Goal: Task Accomplishment & Management: Complete application form

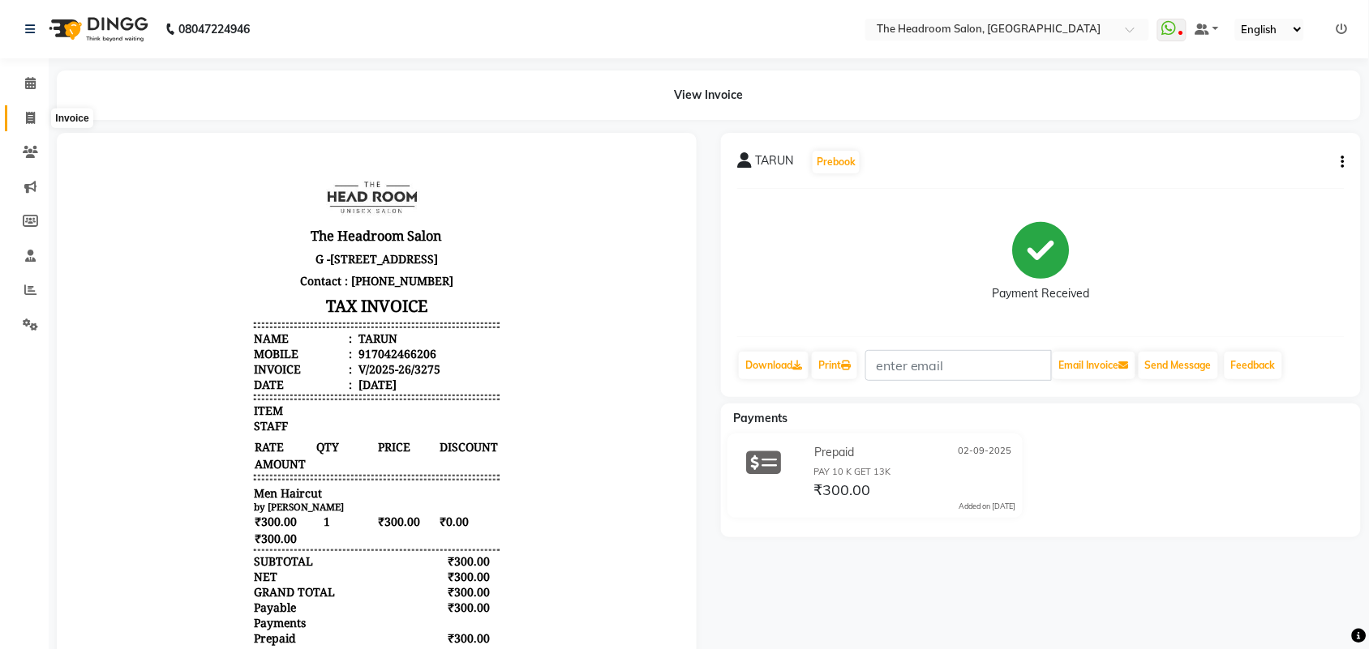
click at [31, 112] on icon at bounding box center [30, 118] width 9 height 12
select select "service"
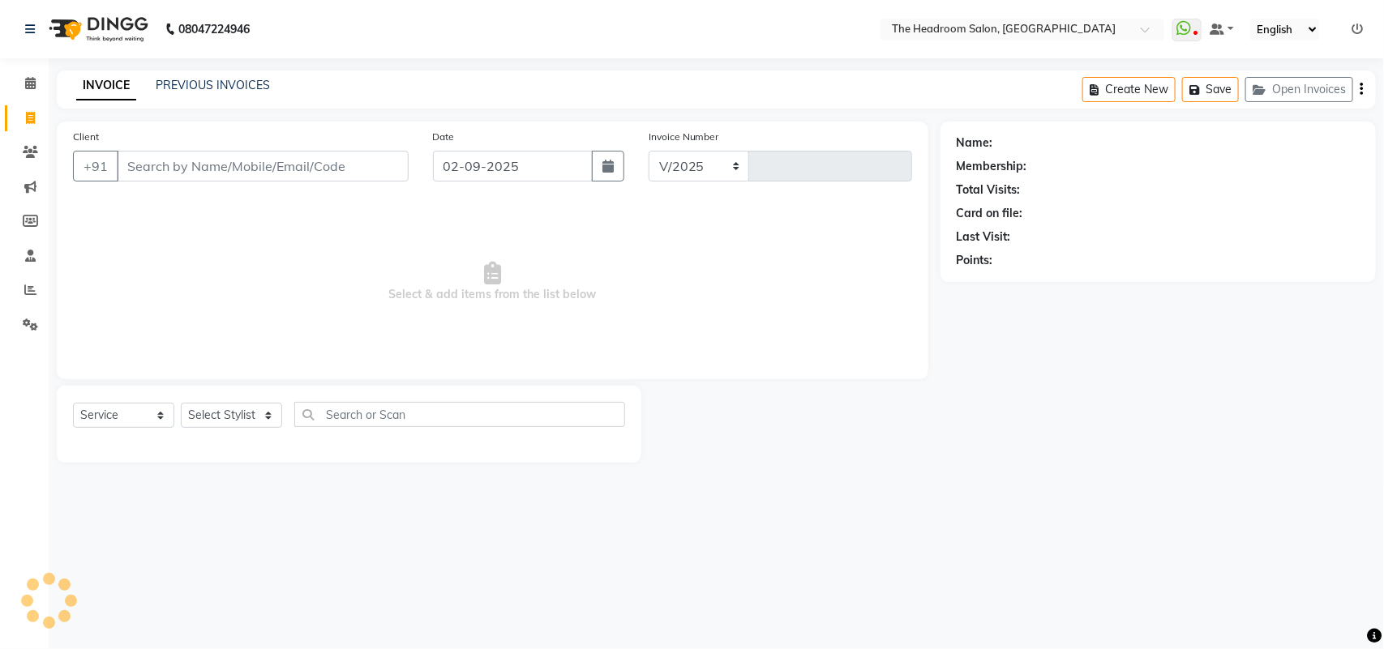
select select "6933"
type input "3276"
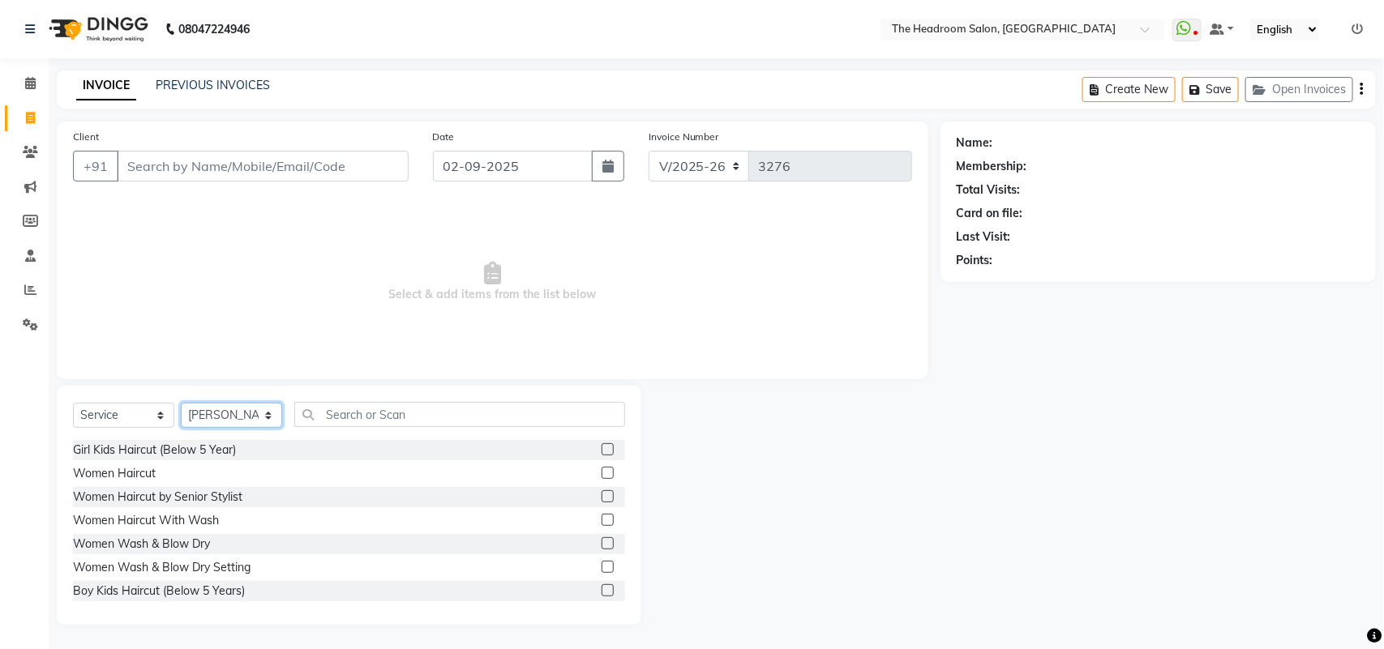
click at [266, 413] on select "Select Stylist [PERSON_NAME] Deepak [PERSON_NAME] [PERSON_NAME] Manager [PERSON…" at bounding box center [231, 415] width 101 height 25
click at [266, 408] on select "Select Stylist [PERSON_NAME] Deepak [PERSON_NAME] [PERSON_NAME] Manager [PERSON…" at bounding box center [231, 415] width 101 height 25
select select "79453"
click at [181, 403] on select "Select Stylist [PERSON_NAME] Deepak [PERSON_NAME] [PERSON_NAME] Manager [PERSON…" at bounding box center [231, 415] width 101 height 25
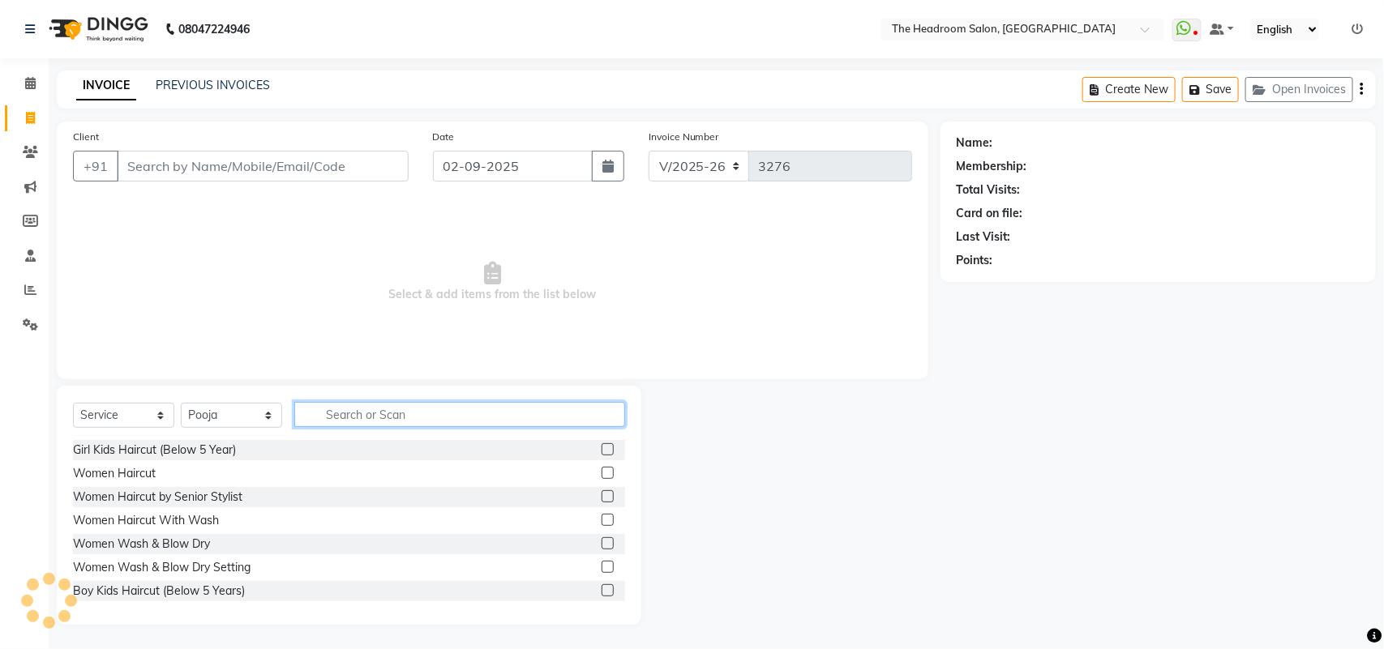
click at [474, 409] on input "text" at bounding box center [459, 414] width 331 height 25
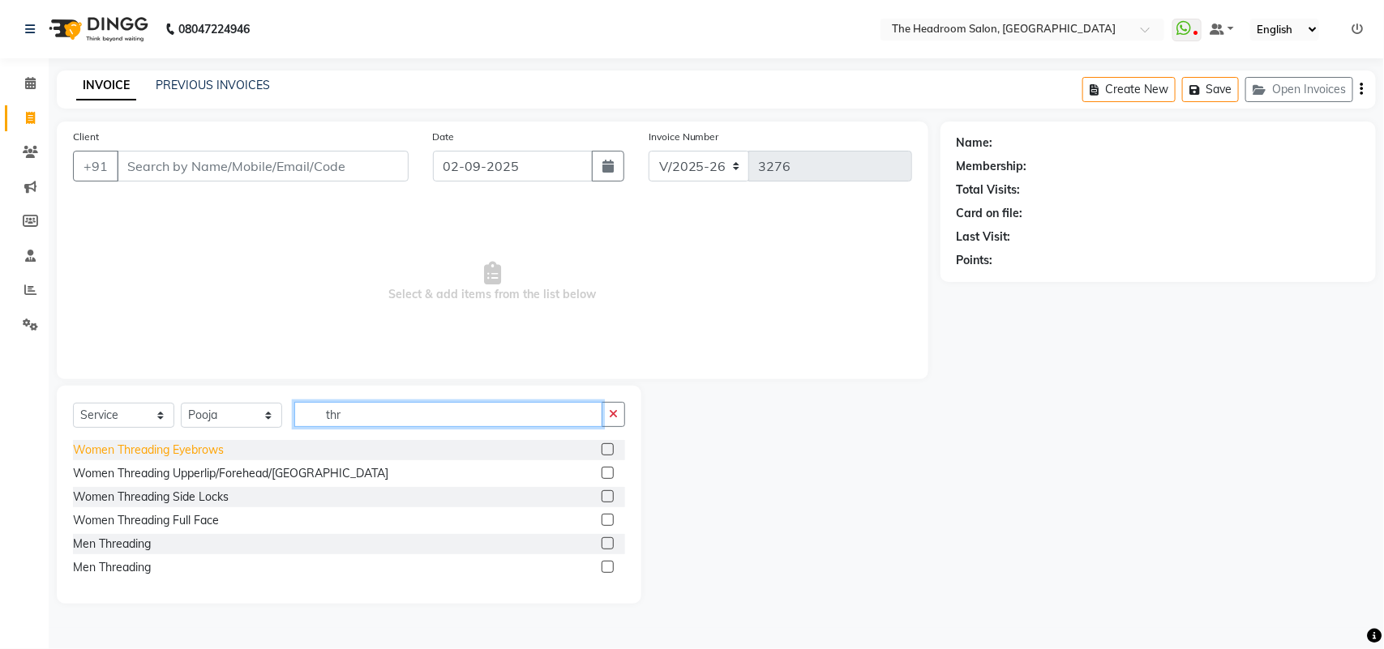
type input "thr"
click at [158, 446] on div "Women Threading Eyebrows" at bounding box center [148, 450] width 151 height 17
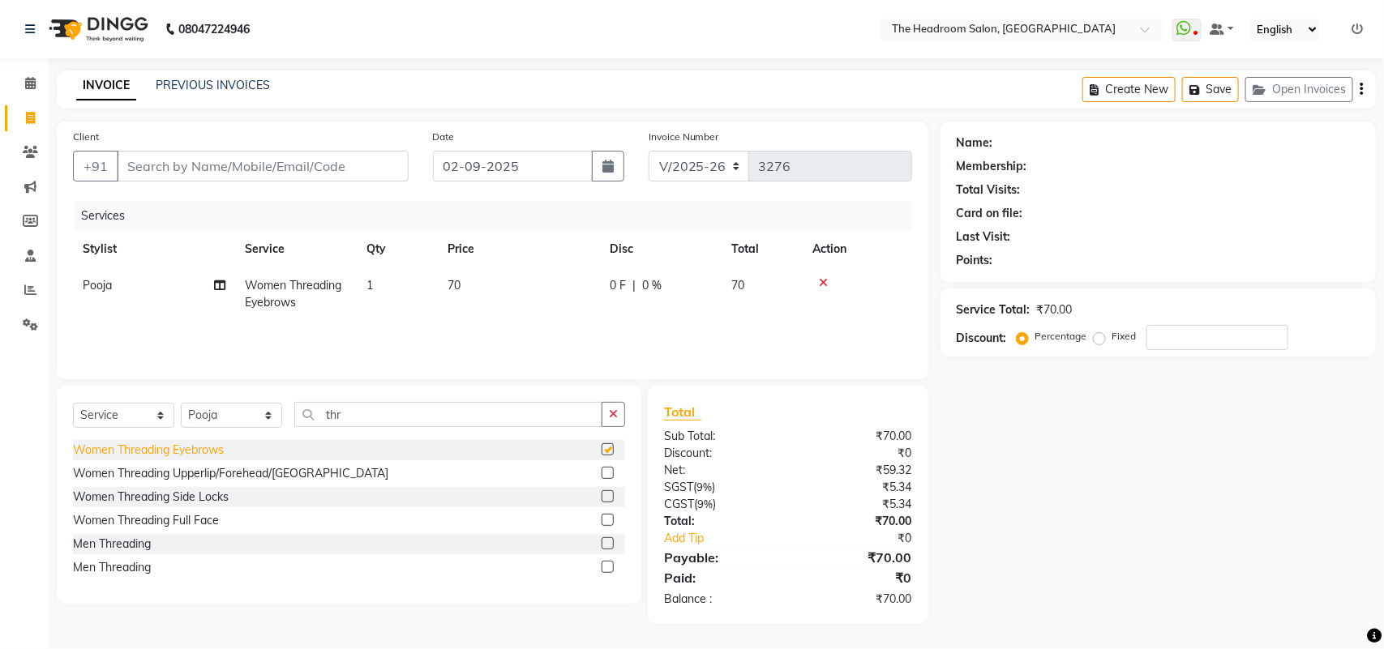
checkbox input "false"
click at [156, 465] on div "Women Threading Upperlip/Forehead/[GEOGRAPHIC_DATA]" at bounding box center [230, 473] width 315 height 17
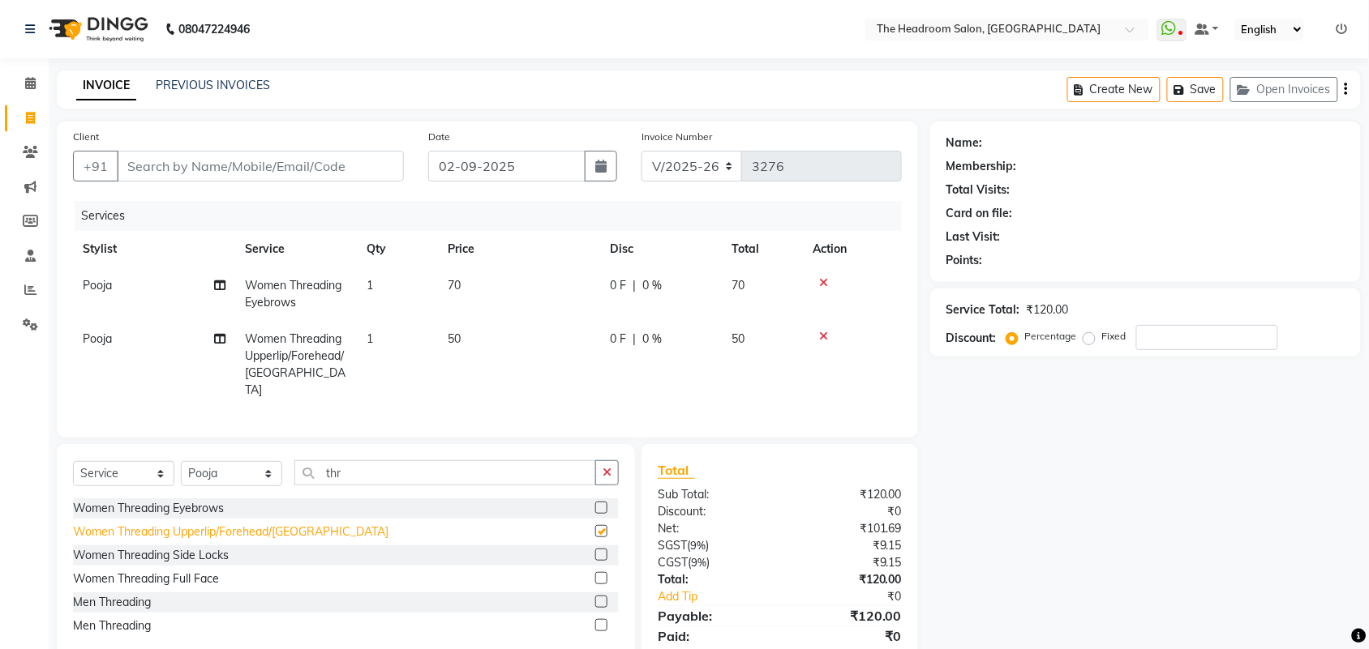
checkbox input "false"
click at [195, 170] on input "Client" at bounding box center [260, 166] width 287 height 31
type input "9"
type input "0"
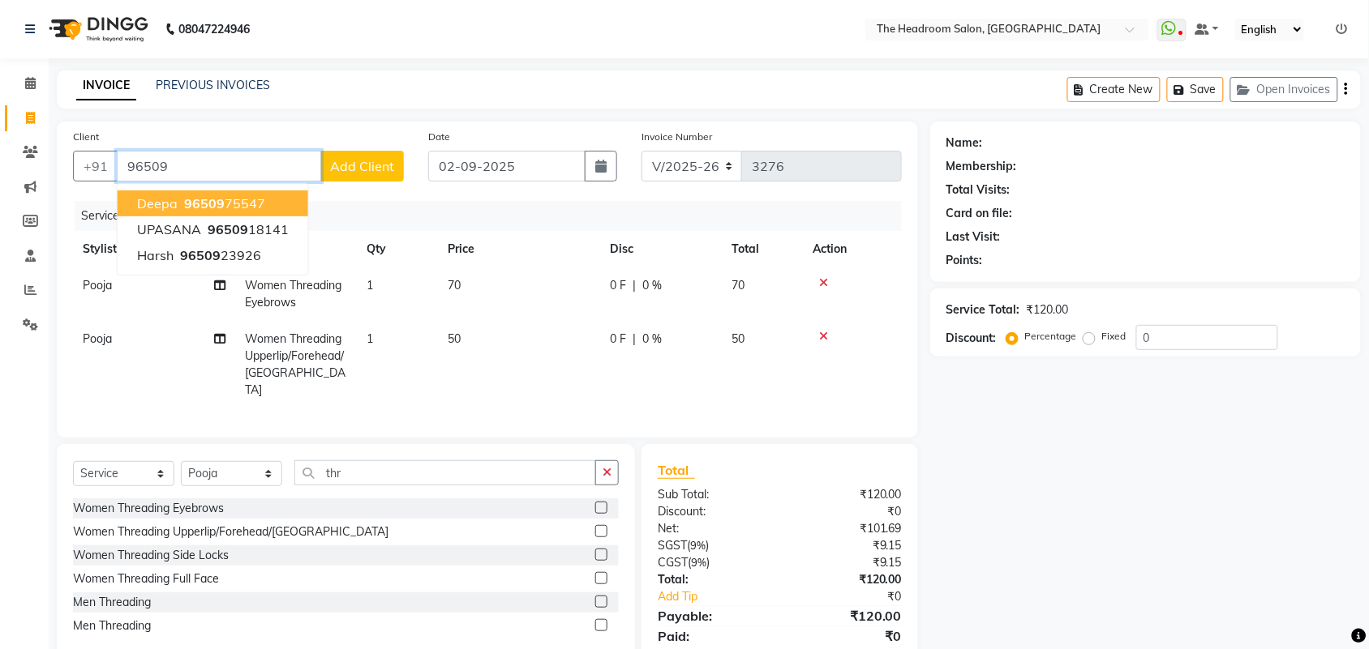
click at [221, 197] on ngb-highlight "96509 75547" at bounding box center [223, 203] width 84 height 16
type input "9650975547"
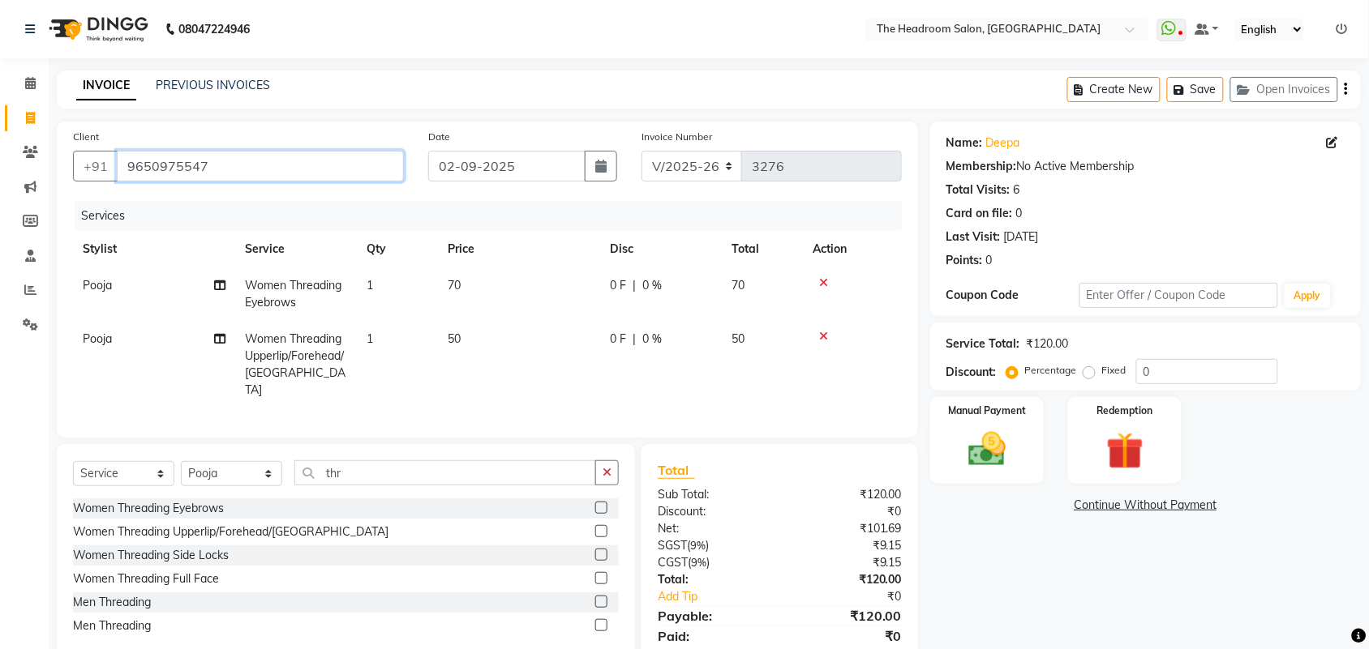
click at [224, 161] on input "9650975547" at bounding box center [260, 166] width 287 height 31
click at [1030, 481] on div "Manual Payment" at bounding box center [986, 441] width 118 height 91
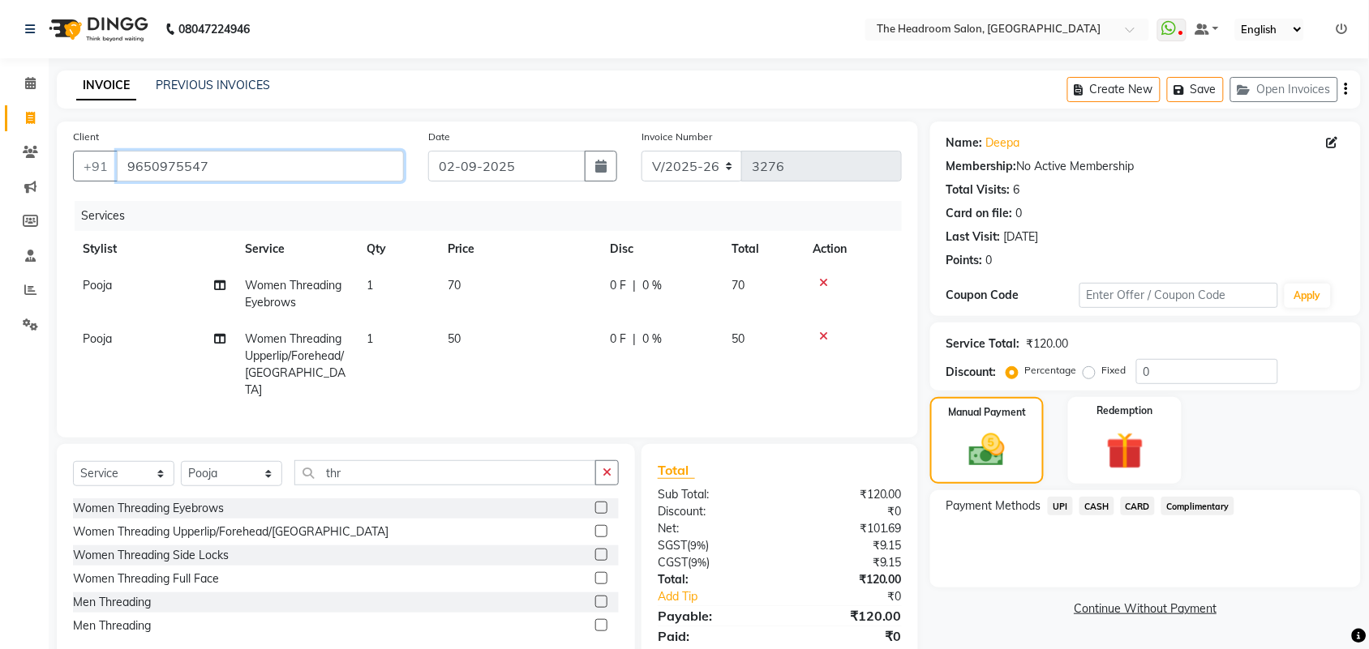
click at [264, 171] on input "9650975547" at bounding box center [260, 166] width 287 height 31
click at [1059, 503] on span "UPI" at bounding box center [1059, 506] width 25 height 19
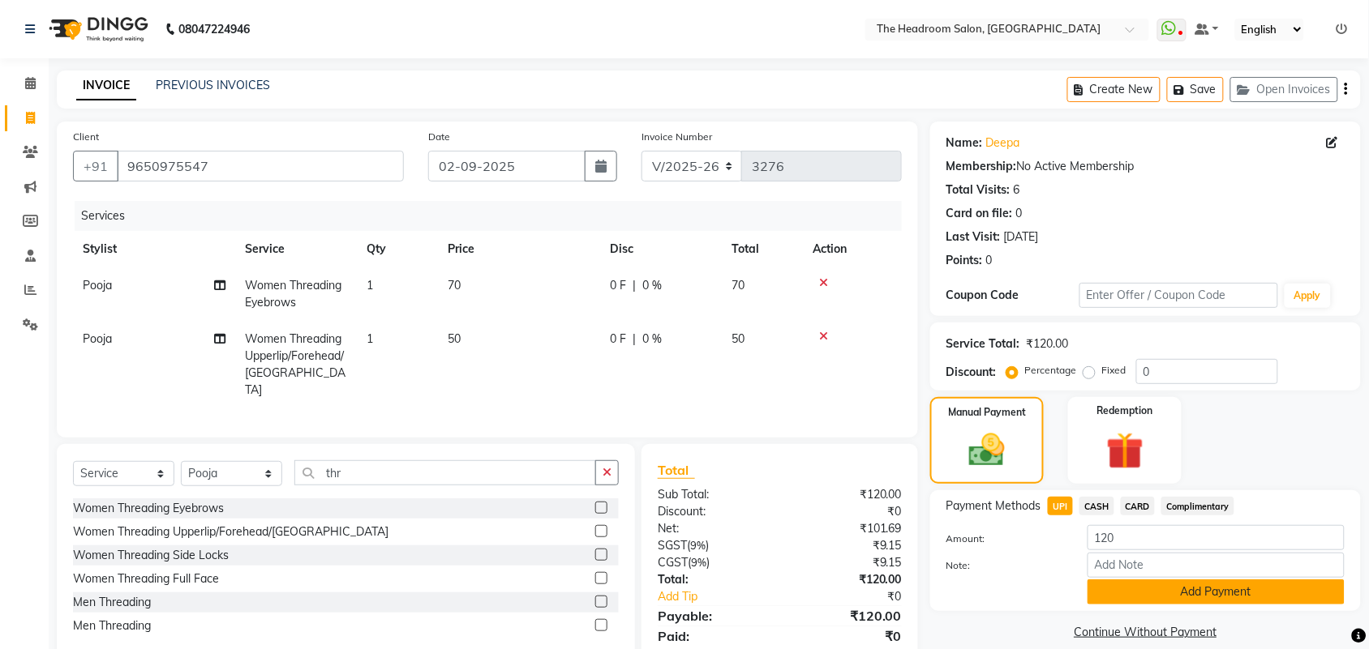
click at [1136, 585] on button "Add Payment" at bounding box center [1215, 592] width 257 height 25
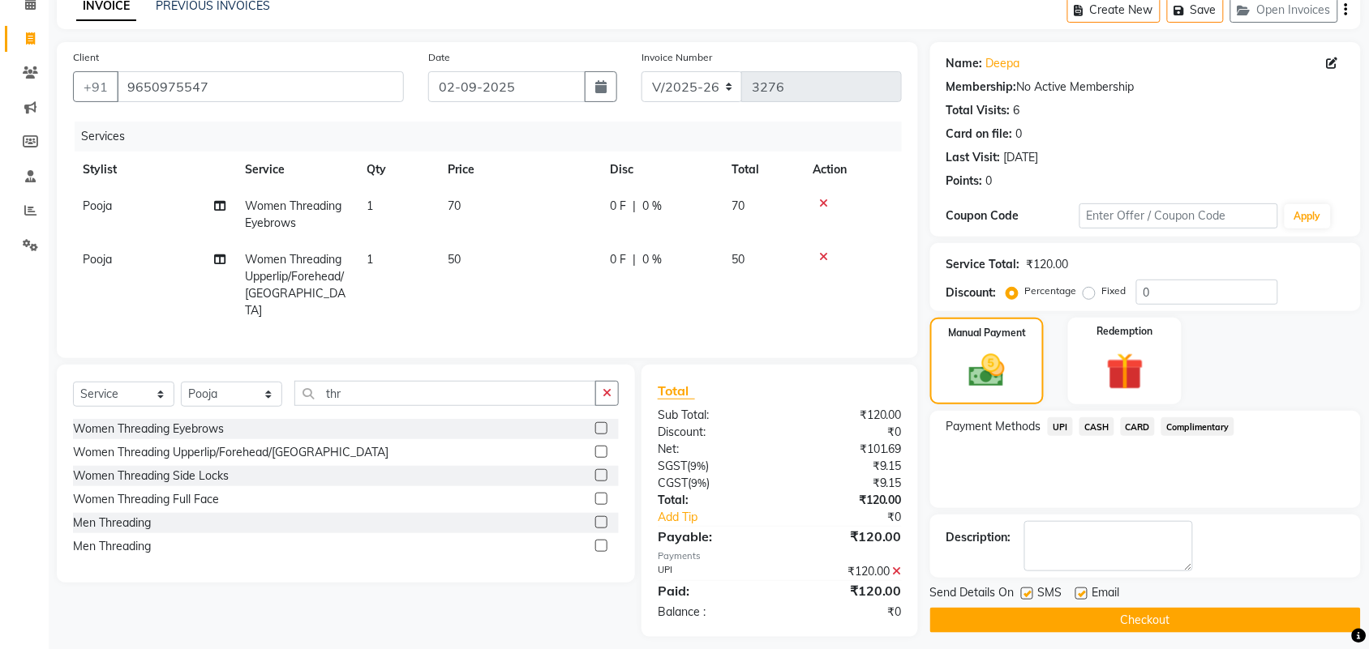
scroll to position [89, 0]
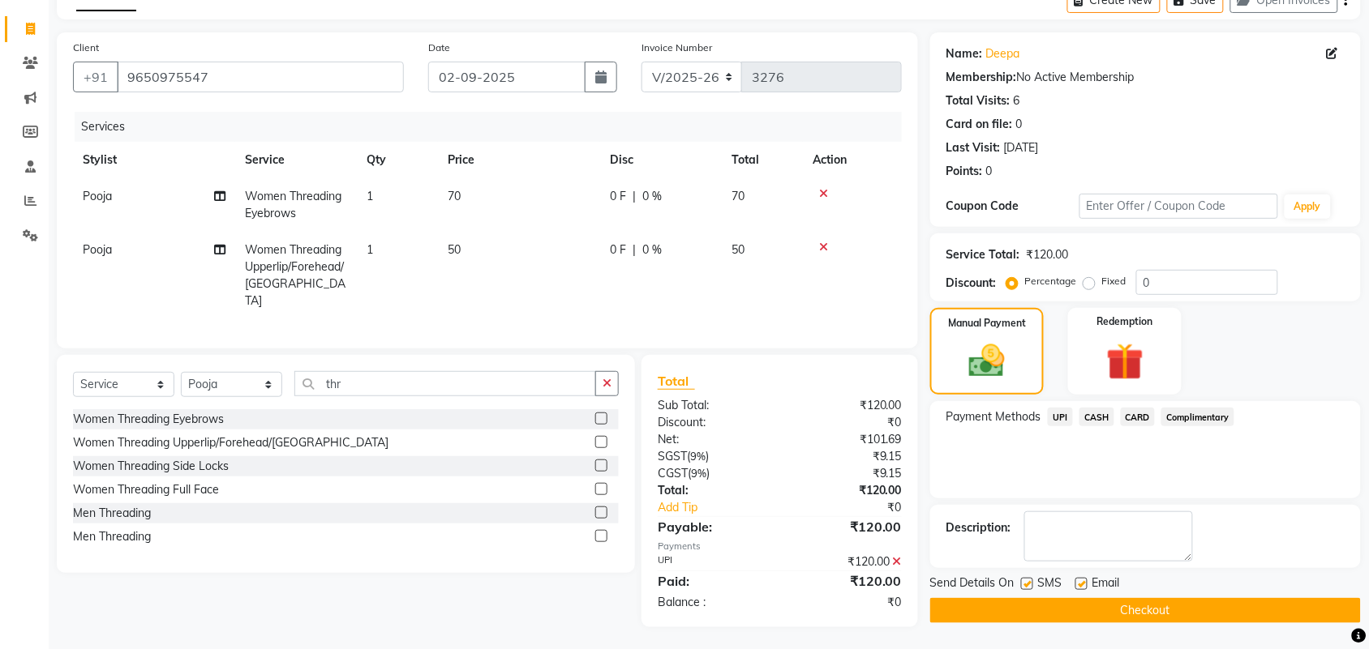
click at [1131, 610] on button "Checkout" at bounding box center [1145, 610] width 431 height 25
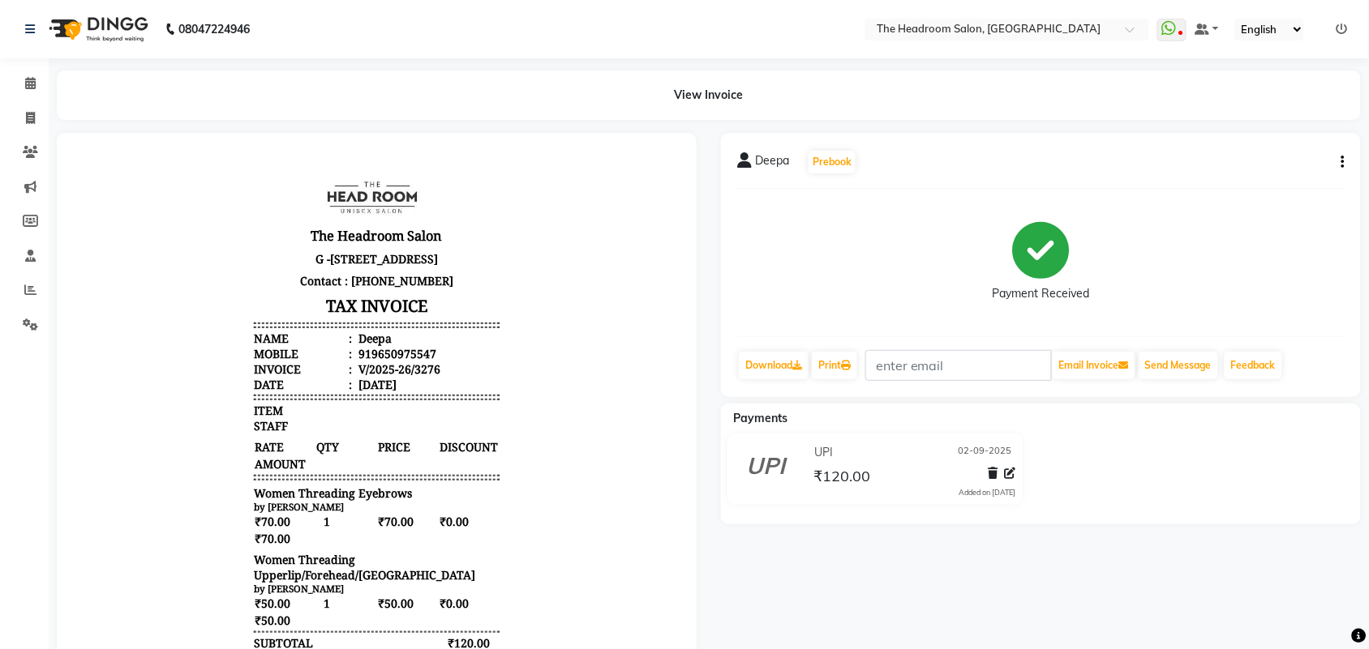
click at [53, 169] on div at bounding box center [377, 476] width 664 height 687
click at [32, 112] on icon at bounding box center [30, 118] width 9 height 12
select select "service"
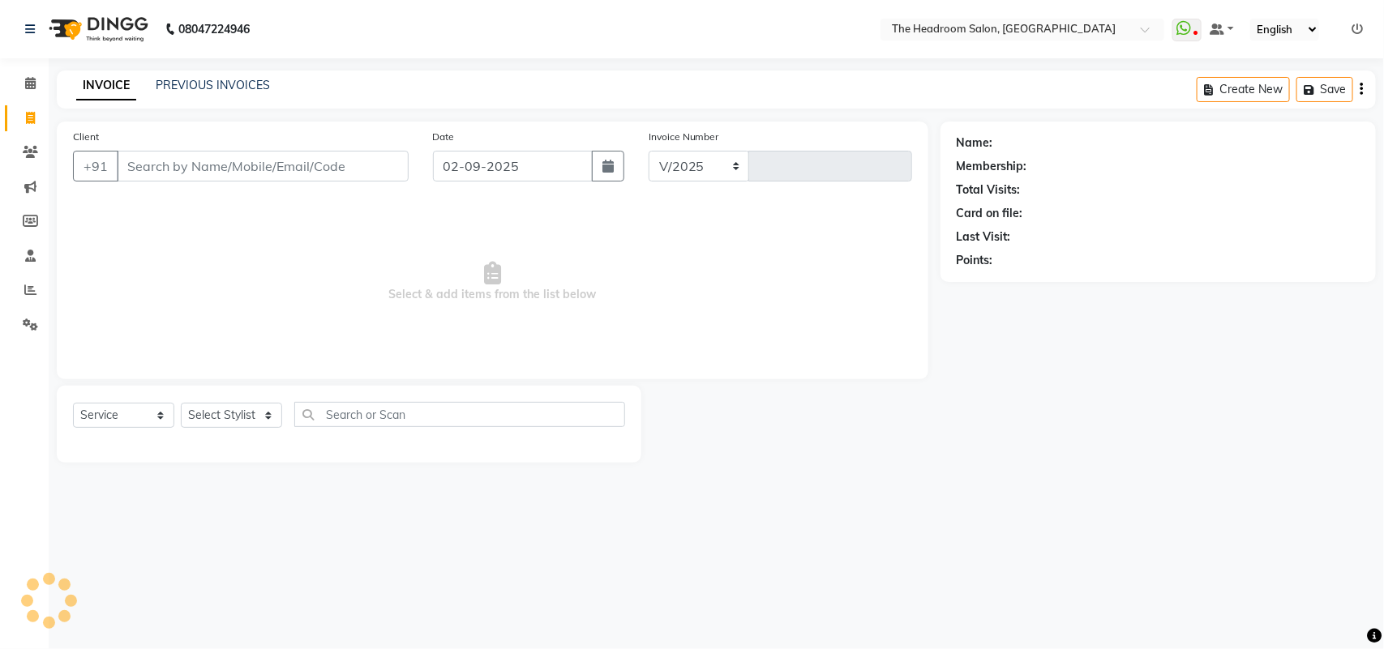
select select "6933"
type input "3277"
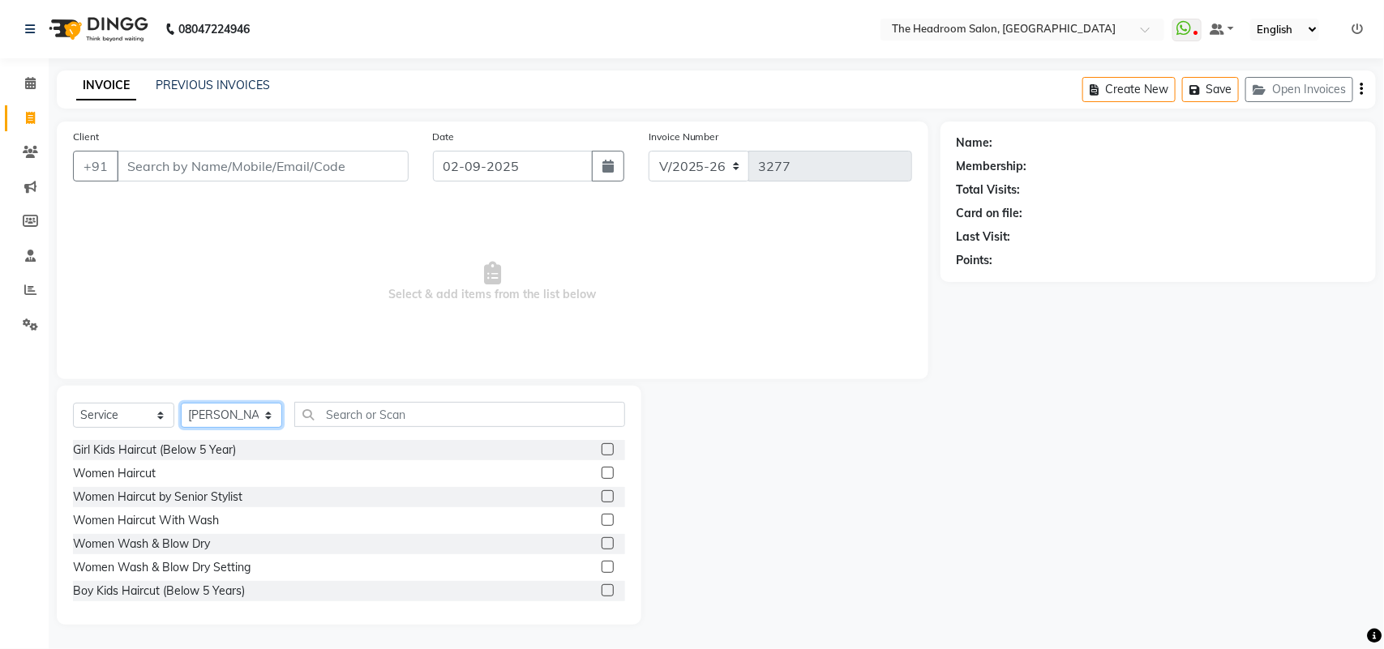
click at [272, 414] on select "Select Stylist [PERSON_NAME] Deepak [PERSON_NAME] [PERSON_NAME] Manager [PERSON…" at bounding box center [231, 415] width 101 height 25
select select "87934"
click at [181, 403] on select "Select Stylist [PERSON_NAME] Deepak [PERSON_NAME] [PERSON_NAME] Manager [PERSON…" at bounding box center [231, 415] width 101 height 25
click at [281, 159] on input "Client" at bounding box center [263, 166] width 292 height 31
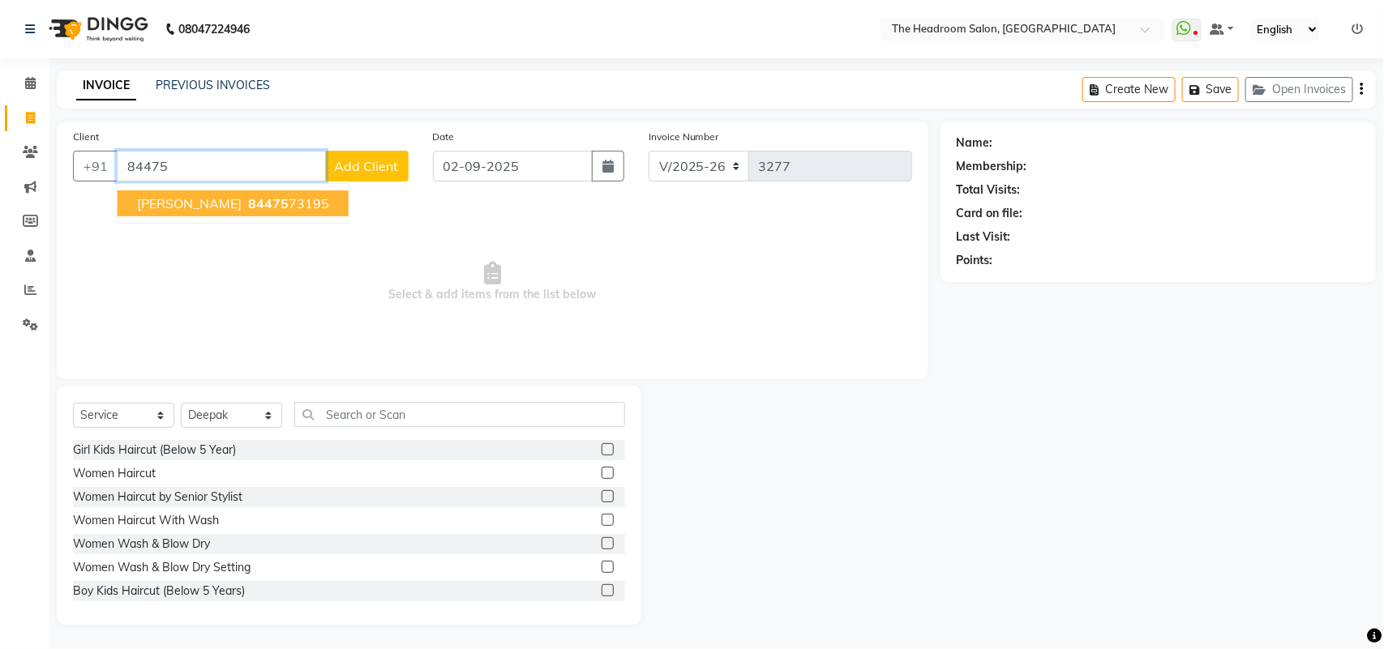
click at [208, 176] on input "84475" at bounding box center [221, 166] width 209 height 31
click at [248, 199] on span "84475" at bounding box center [268, 203] width 41 height 16
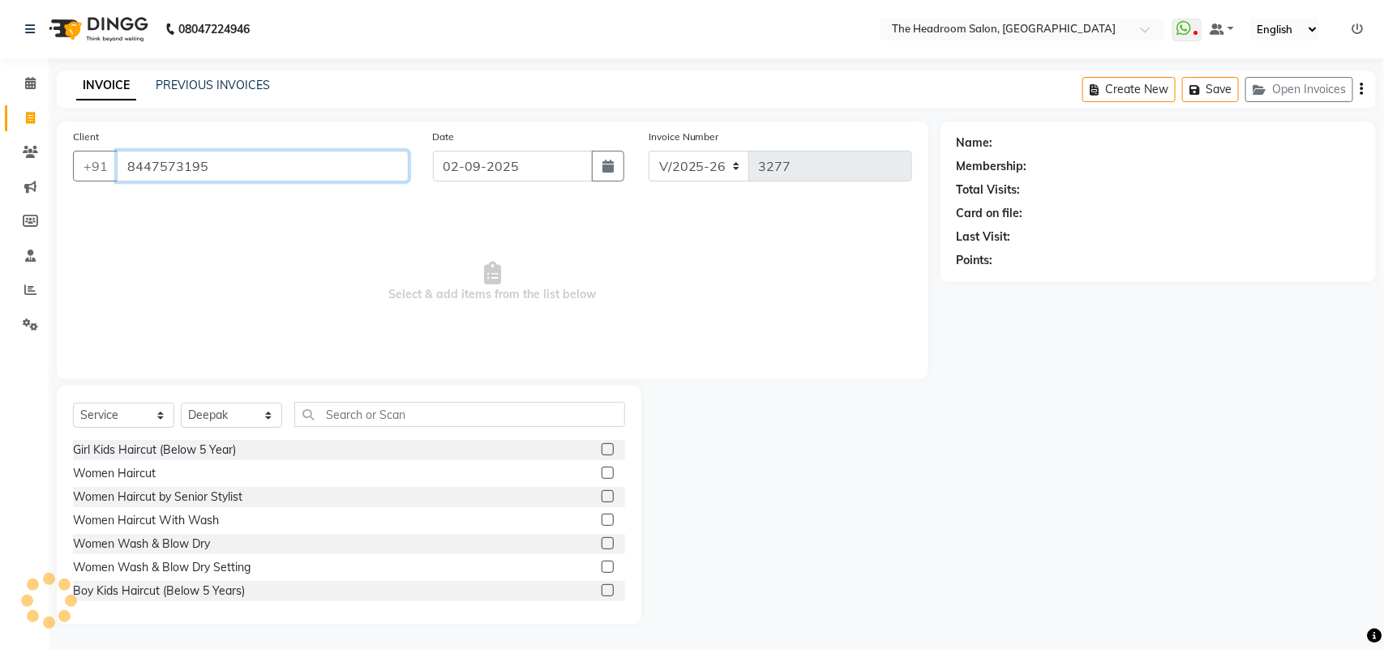
type input "8447573195"
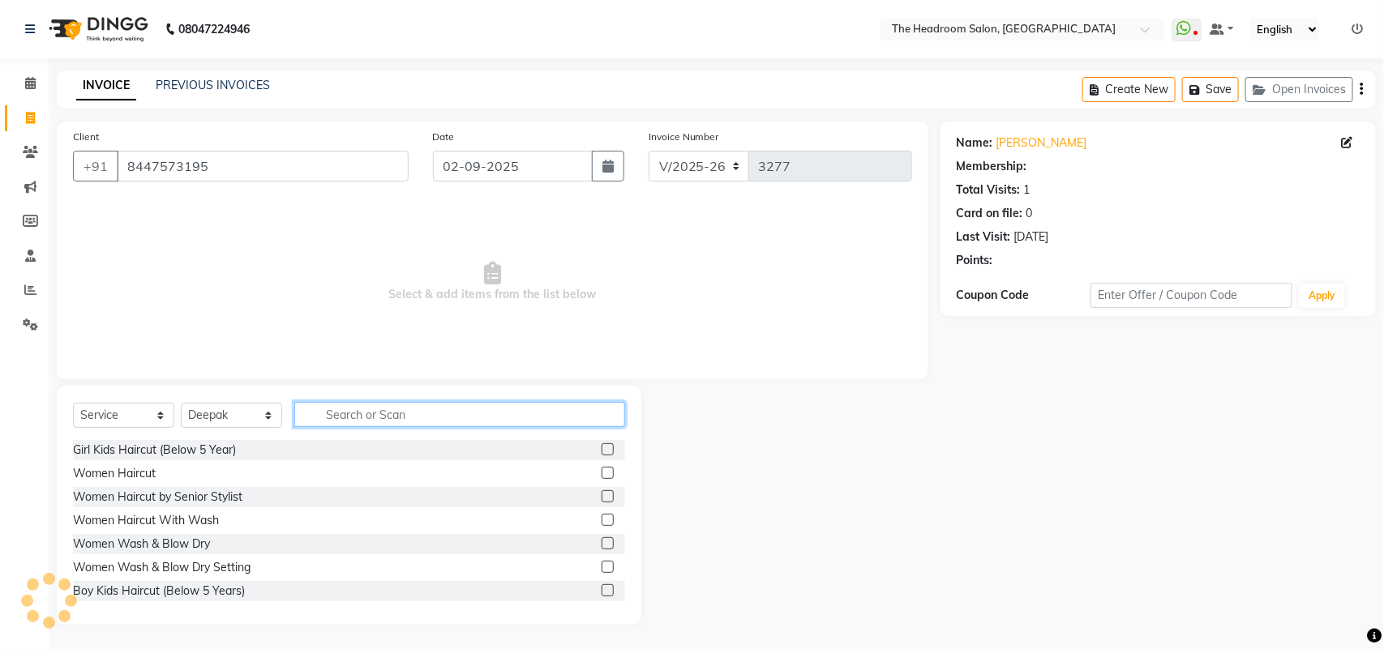
click at [382, 415] on input "text" at bounding box center [459, 414] width 331 height 25
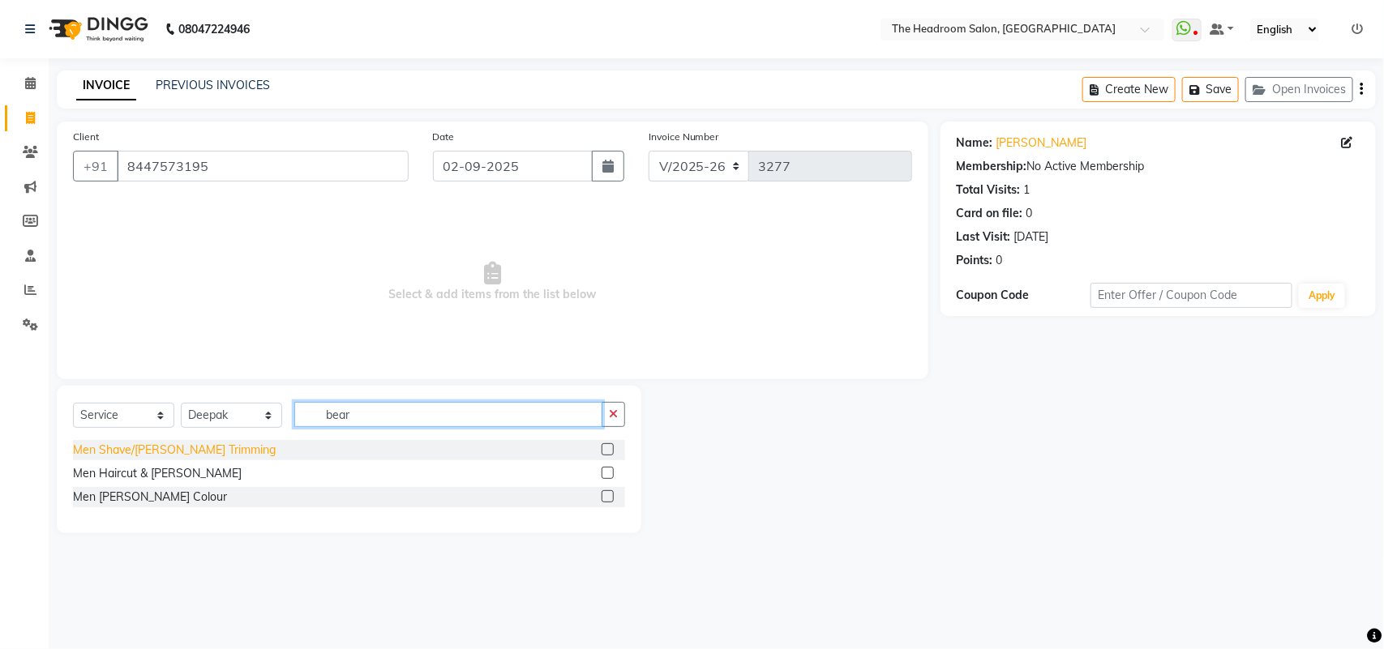
type input "bear"
click at [204, 447] on div "Men Shave/Beard Trimming" at bounding box center [174, 450] width 203 height 17
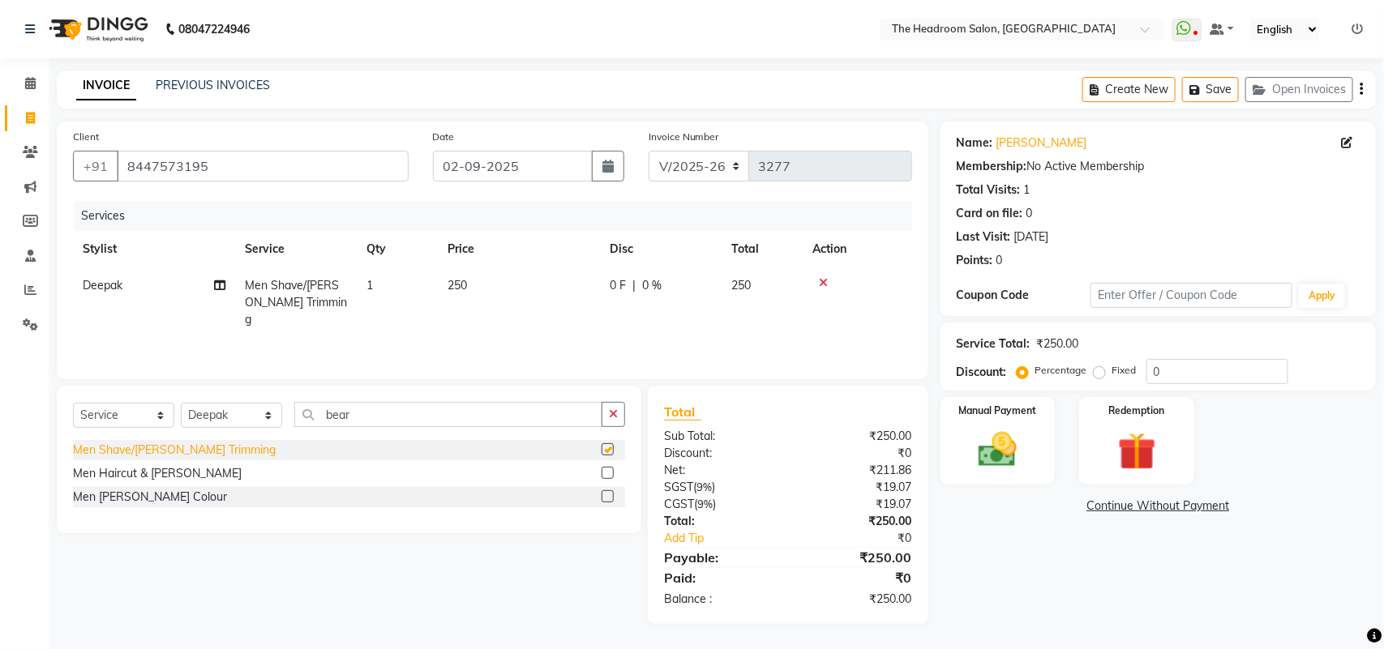
checkbox input "false"
click at [981, 470] on img at bounding box center [998, 449] width 64 height 45
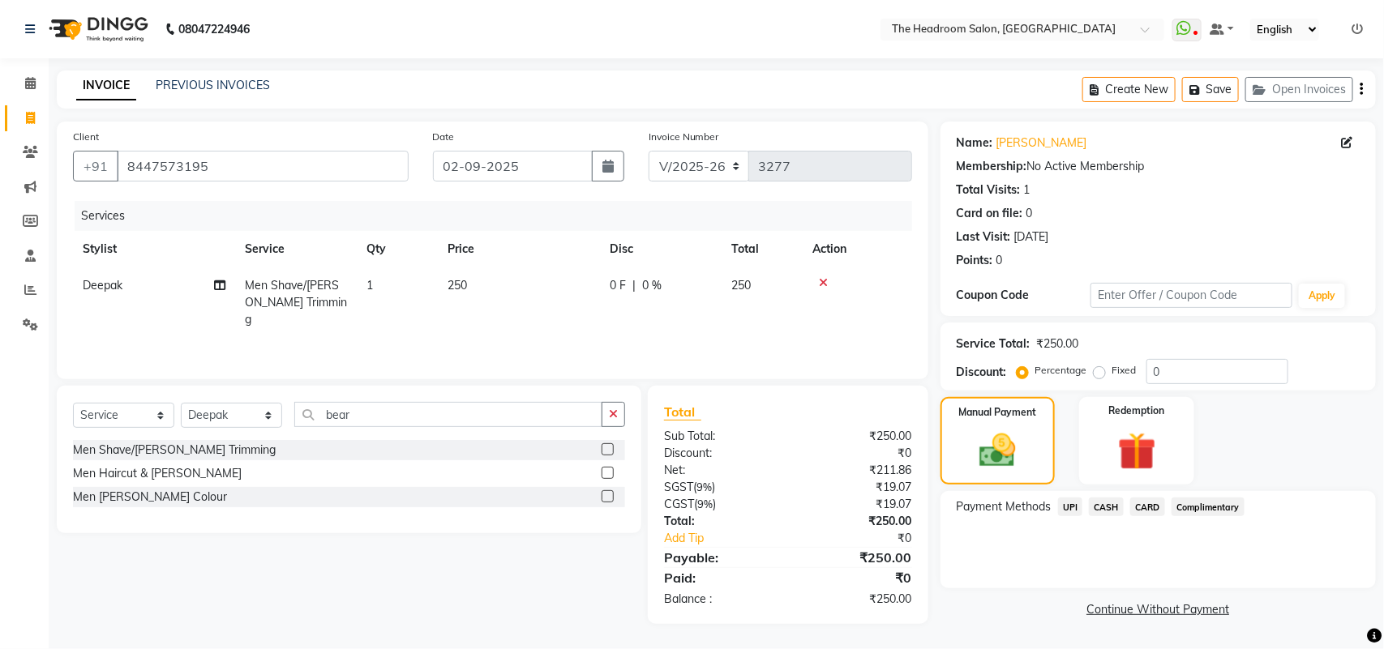
click at [1069, 507] on span "UPI" at bounding box center [1070, 507] width 25 height 19
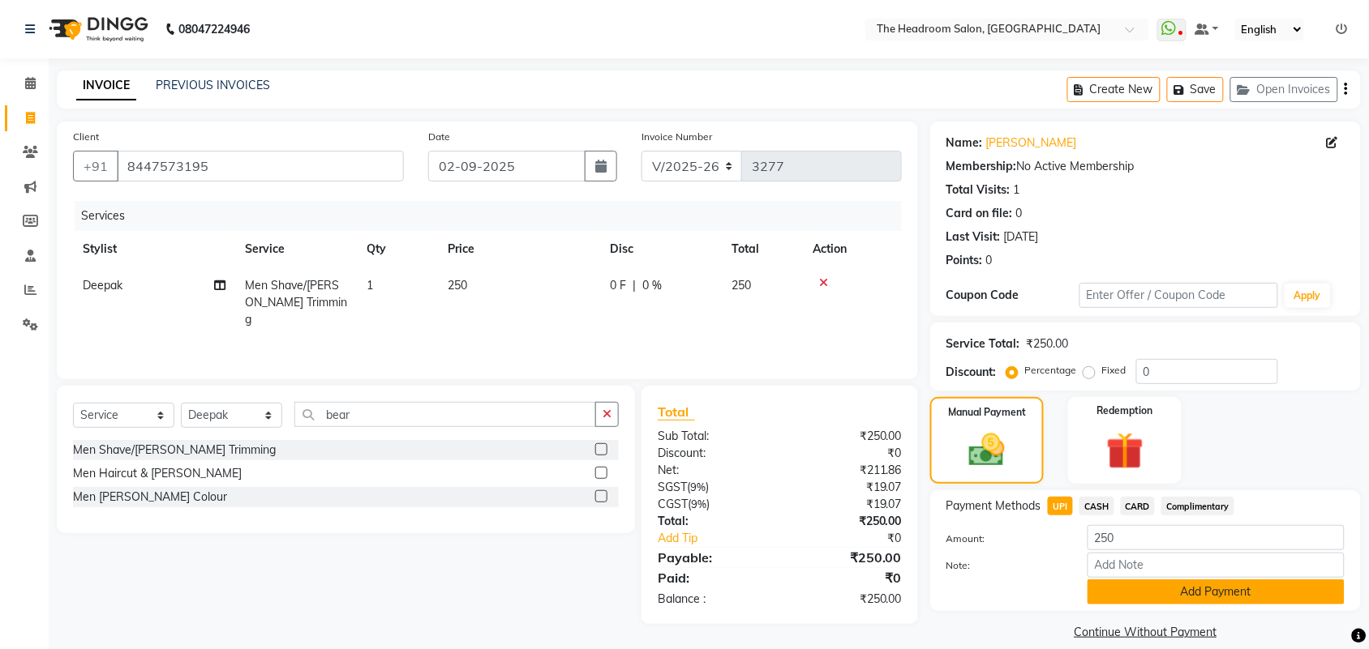
click at [1136, 596] on button "Add Payment" at bounding box center [1215, 592] width 257 height 25
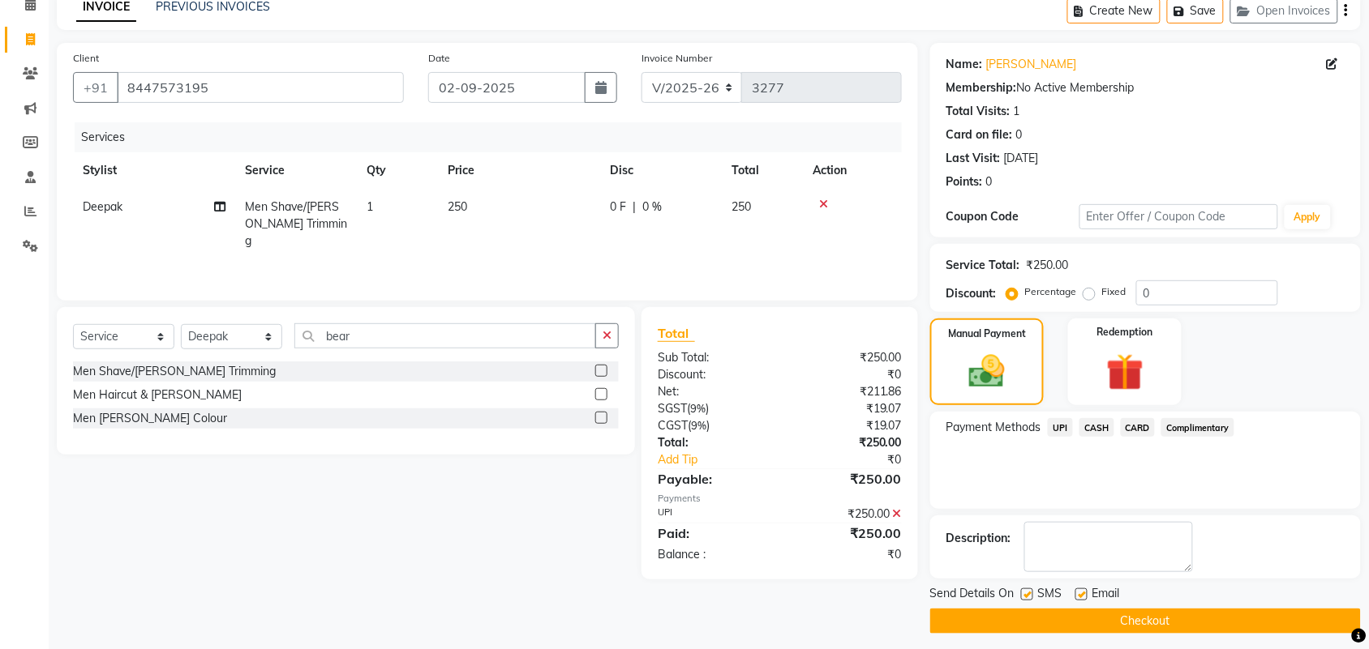
scroll to position [88, 0]
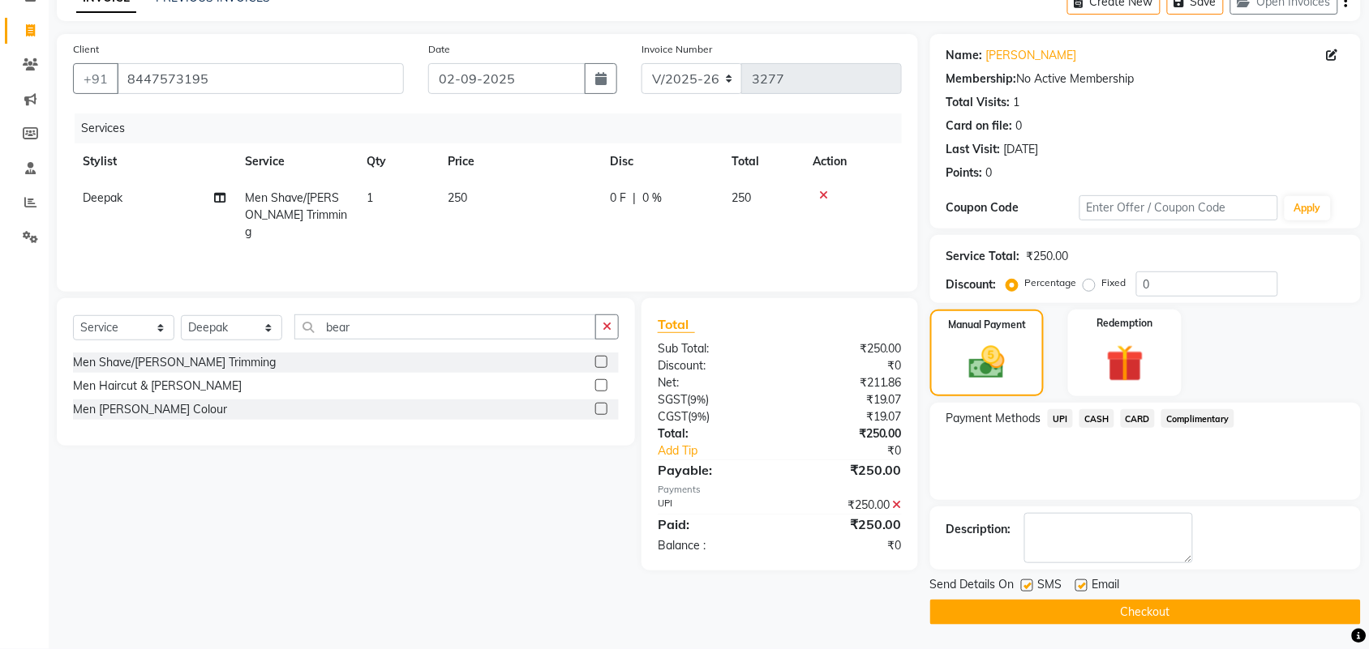
click at [1136, 598] on div "Send Details On SMS Email Checkout" at bounding box center [1145, 600] width 431 height 49
click at [1133, 609] on button "Checkout" at bounding box center [1145, 612] width 431 height 25
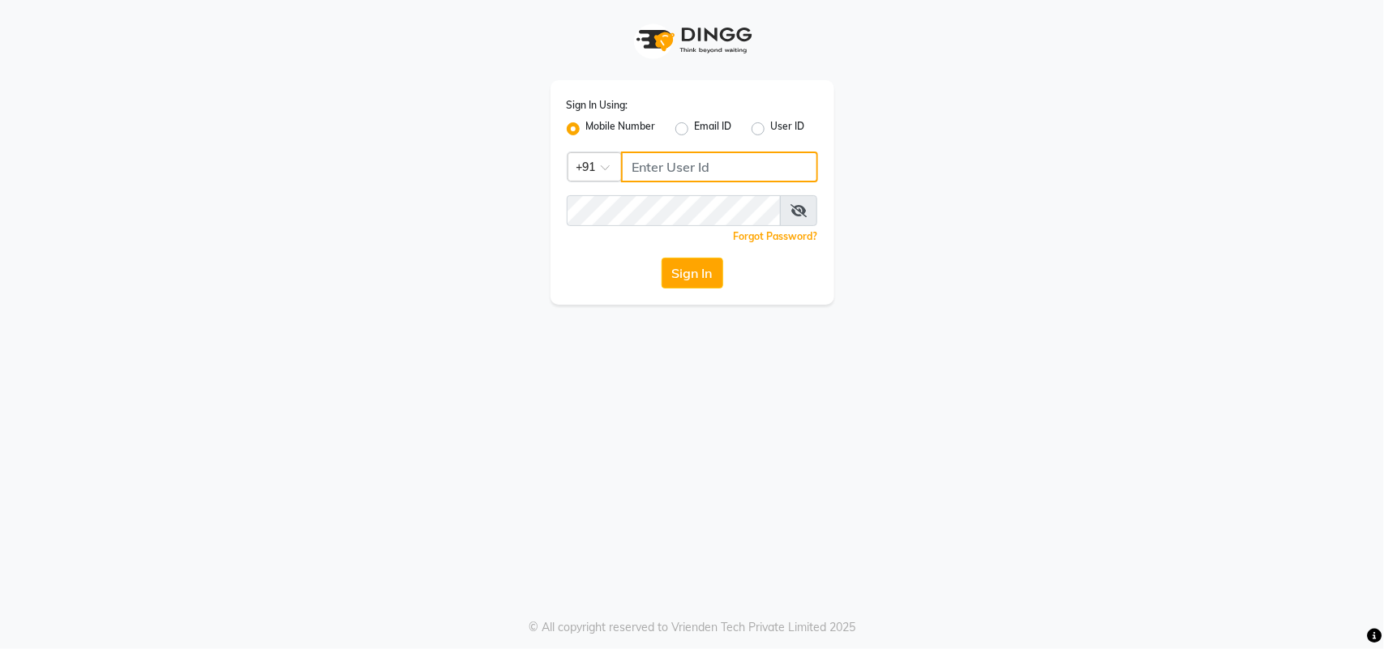
click at [666, 164] on input "Username" at bounding box center [719, 167] width 197 height 31
type input "123456000"
click at [675, 284] on button "Sign In" at bounding box center [693, 273] width 62 height 31
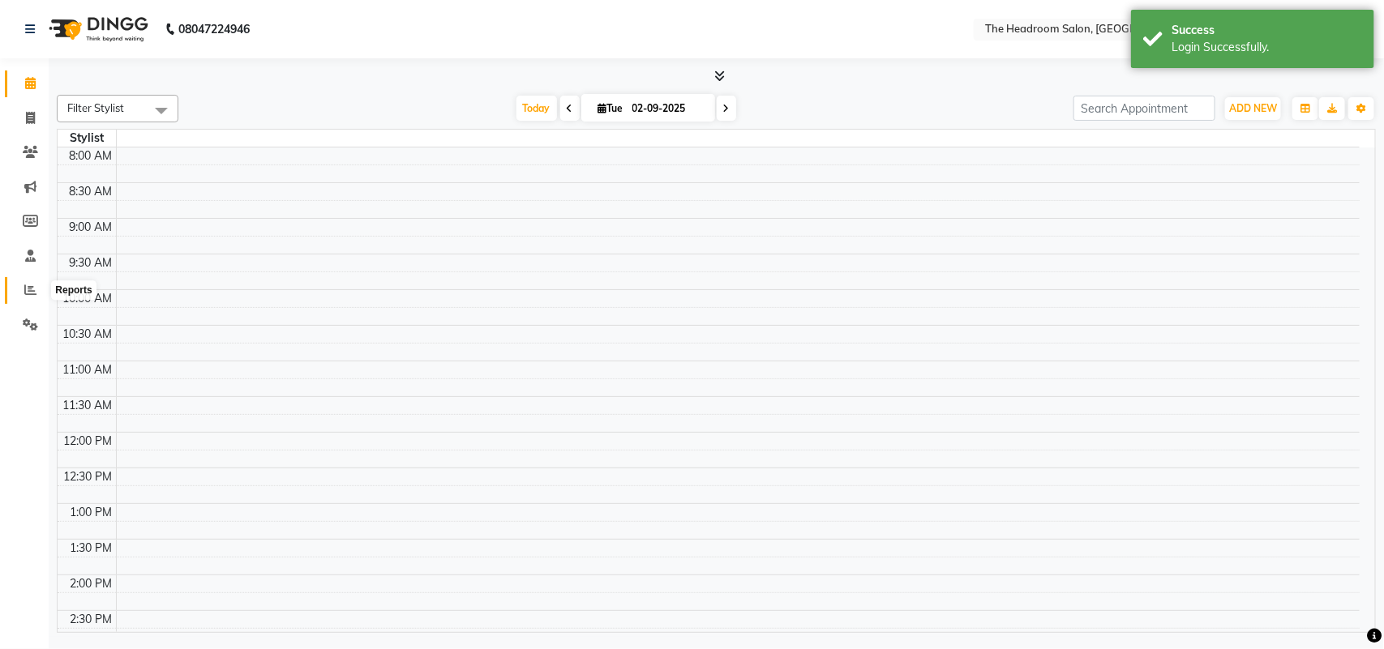
click at [17, 289] on span at bounding box center [30, 290] width 28 height 19
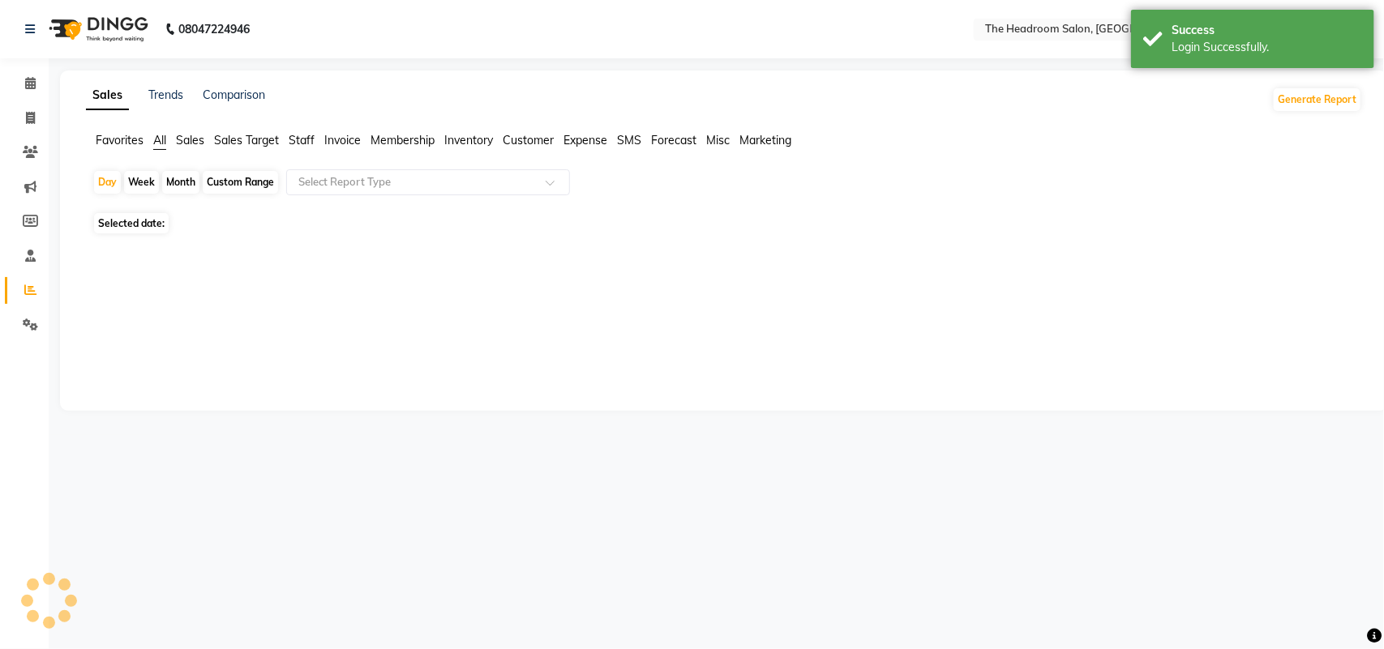
select select "en"
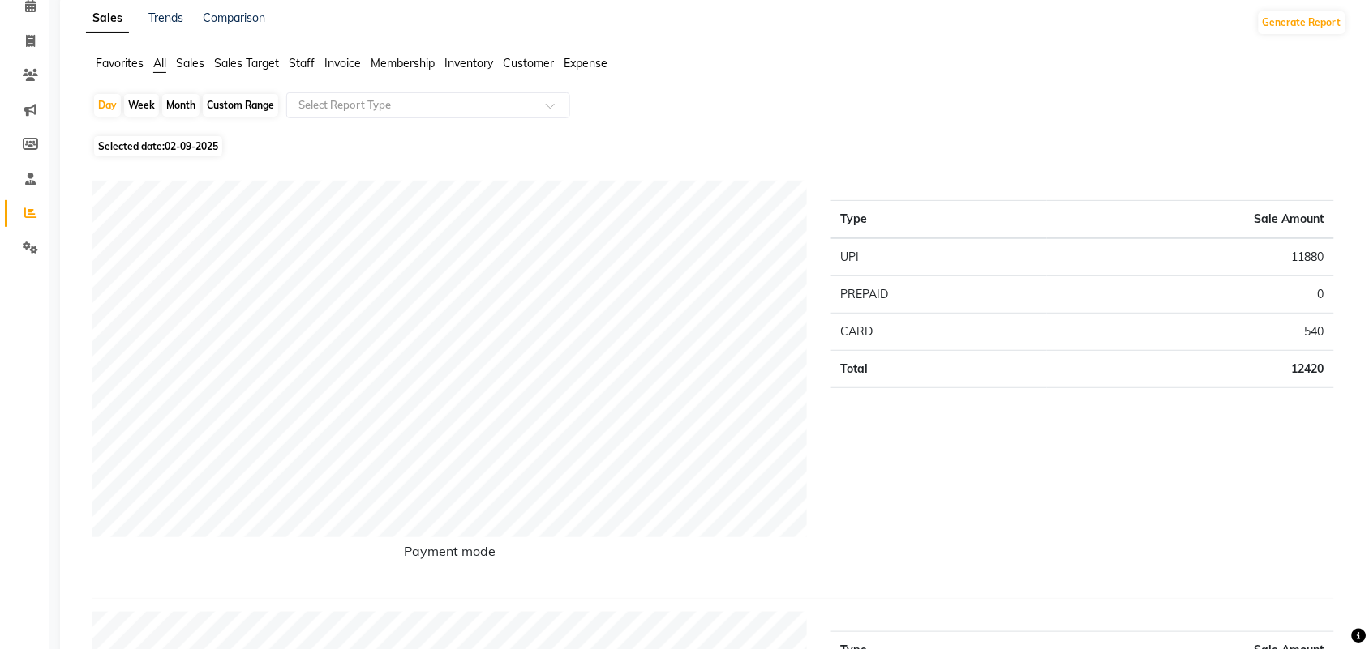
scroll to position [119, 0]
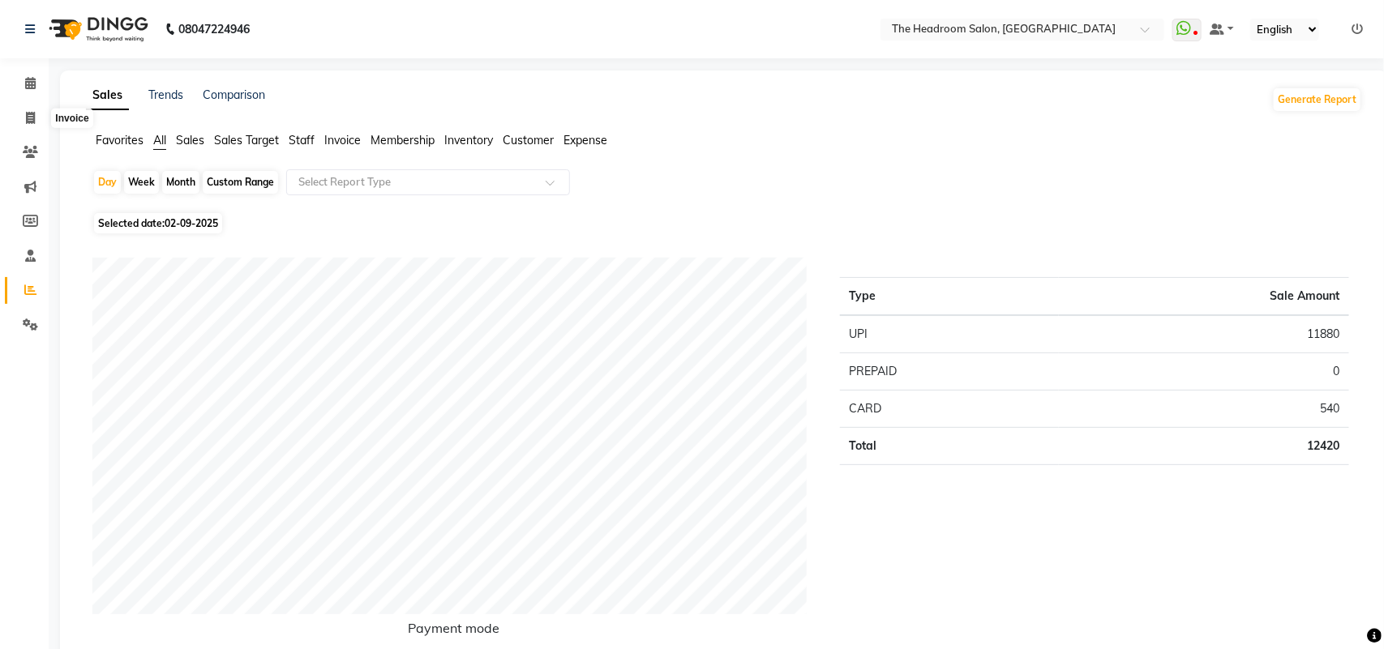
select select "service"
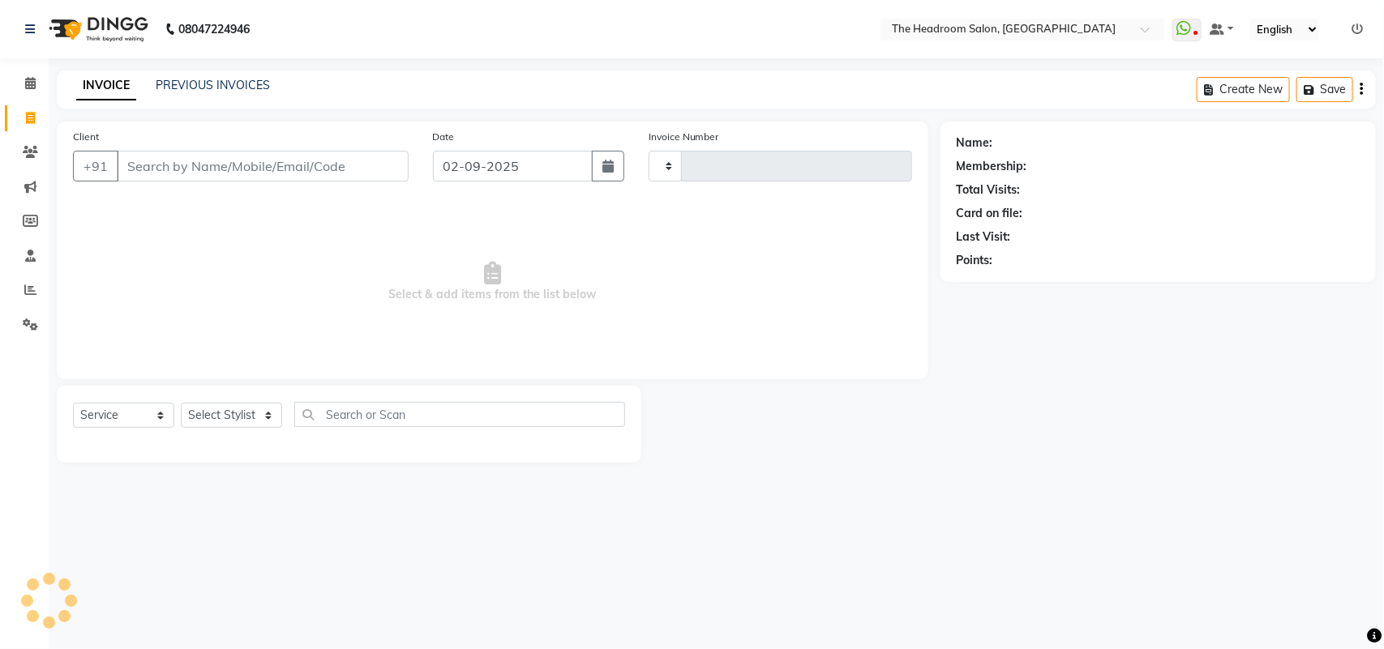
click at [225, 71] on div "INVOICE PREVIOUS INVOICES Create New Save" at bounding box center [716, 90] width 1319 height 38
click at [225, 79] on link "PREVIOUS INVOICES" at bounding box center [213, 85] width 114 height 15
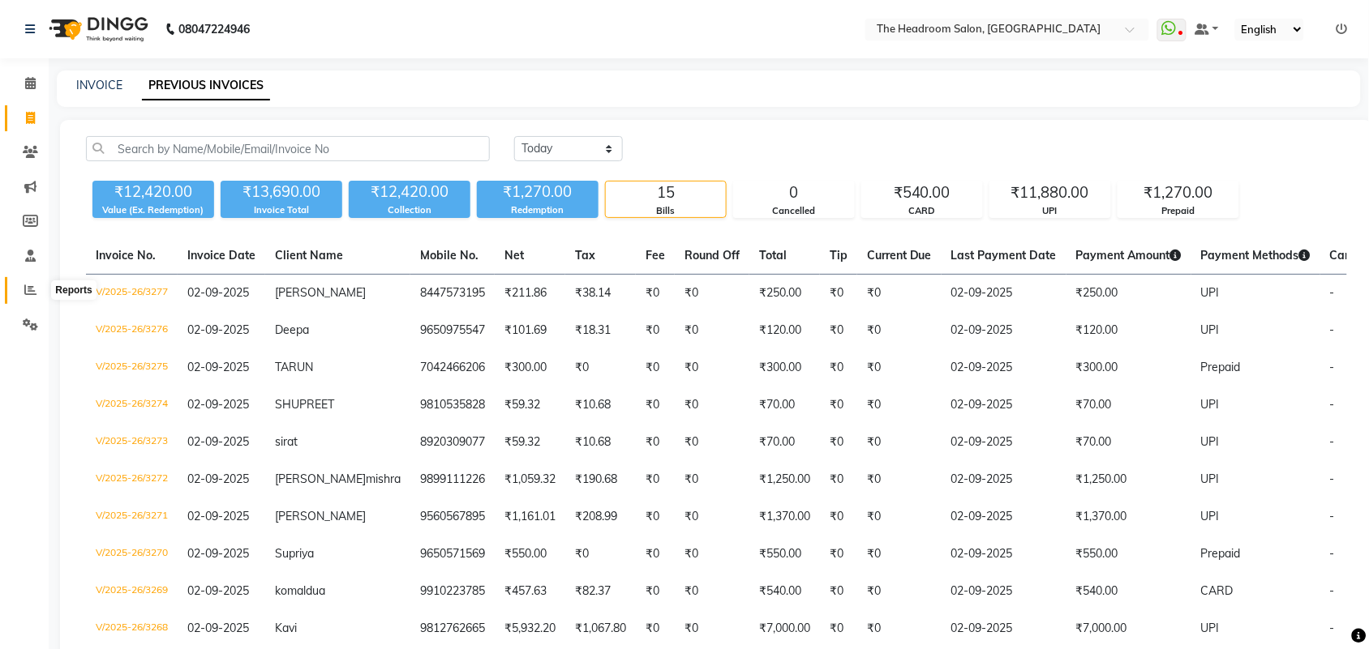
click at [19, 298] on span at bounding box center [30, 290] width 28 height 19
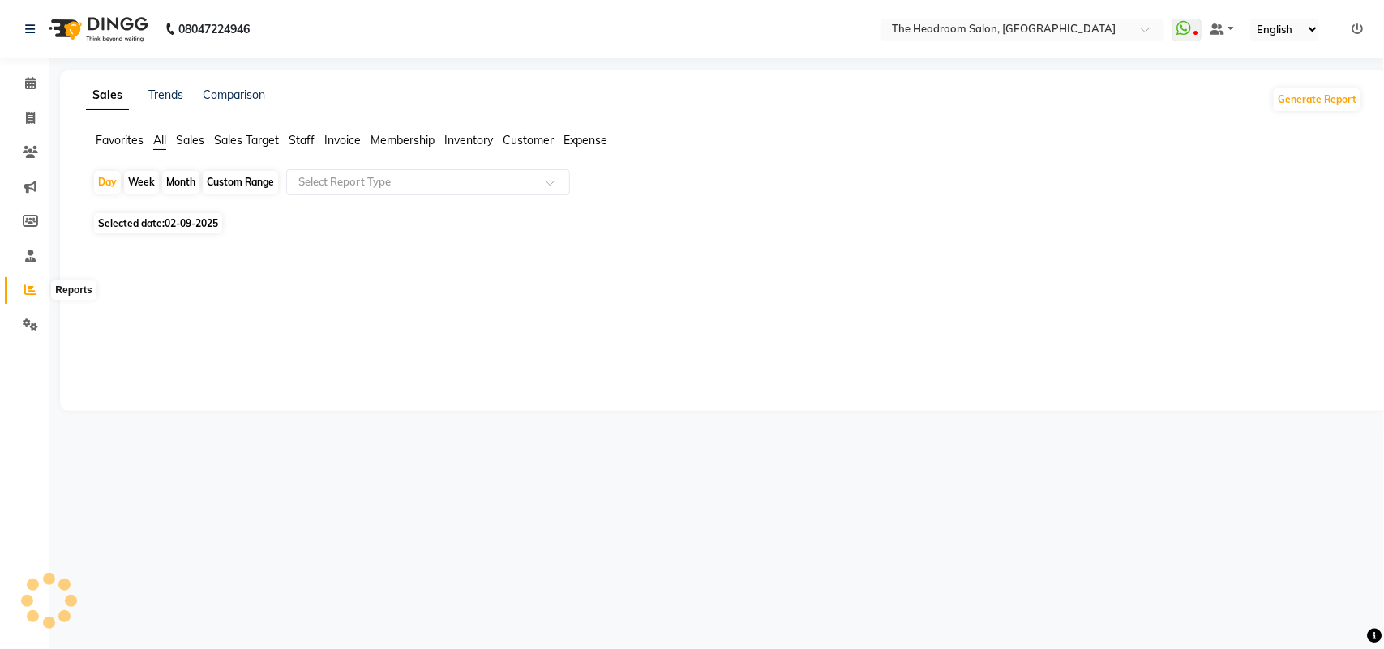
click at [30, 285] on icon at bounding box center [30, 290] width 12 height 12
